Goal: Information Seeking & Learning: Learn about a topic

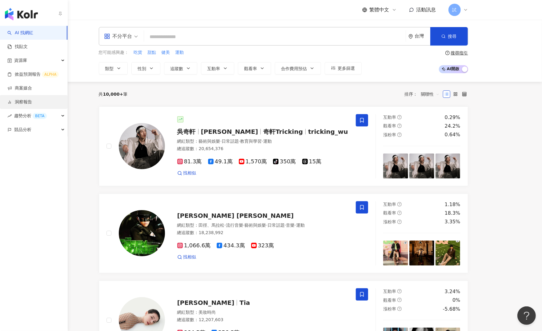
click at [30, 105] on link "洞察報告" at bounding box center [19, 102] width 25 height 6
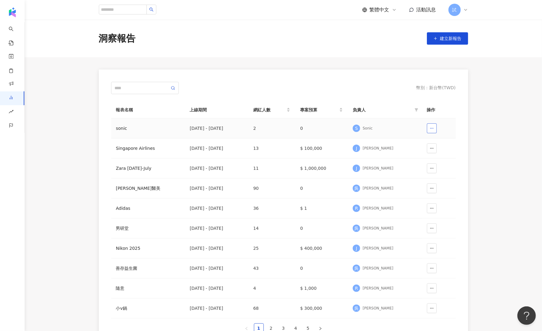
click at [430, 131] on button "button" at bounding box center [432, 128] width 10 height 10
click at [318, 121] on td "0" at bounding box center [321, 128] width 53 height 20
click at [126, 186] on div "[PERSON_NAME]醫美" at bounding box center [148, 188] width 64 height 7
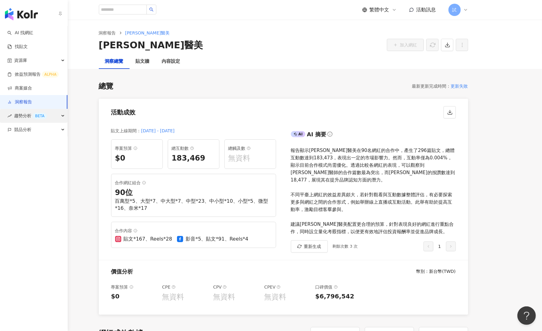
click at [35, 118] on div "BETA" at bounding box center [40, 116] width 14 height 6
click at [37, 129] on link "Hashtag 排行" at bounding box center [29, 130] width 28 height 6
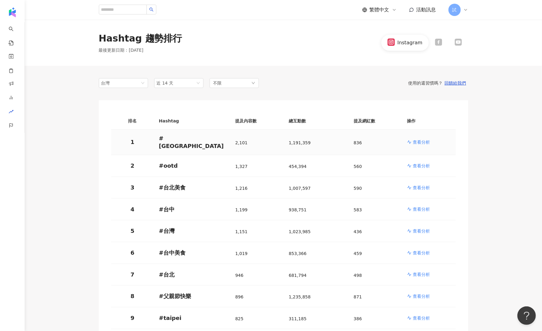
click at [427, 140] on p "查看分析" at bounding box center [421, 142] width 17 height 6
drag, startPoint x: 369, startPoint y: 140, endPoint x: 273, endPoint y: 120, distance: 97.8
